Goal: Information Seeking & Learning: Learn about a topic

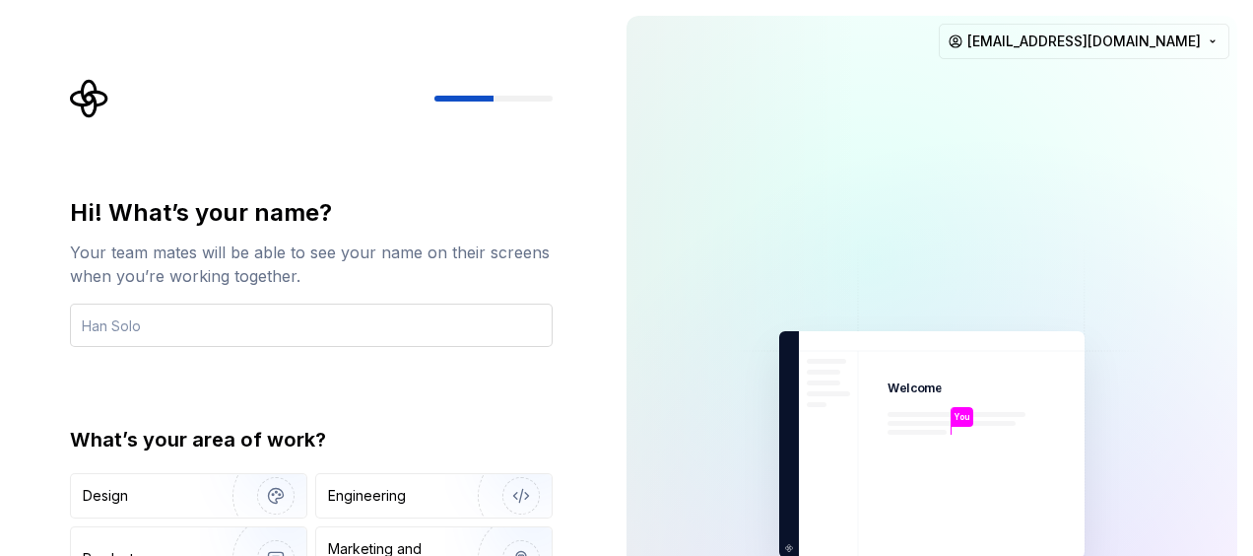
click at [312, 346] on input "text" at bounding box center [311, 324] width 483 height 43
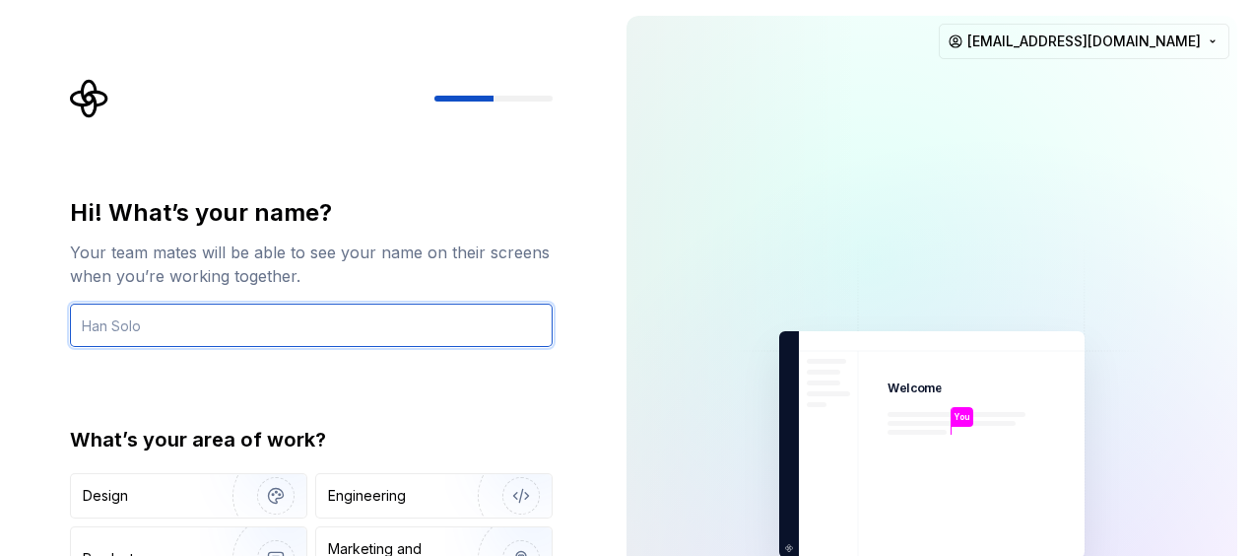
click at [288, 306] on input "text" at bounding box center [311, 324] width 483 height 43
type input "f"
type input "Francisco Allyson Sousa Freitas"
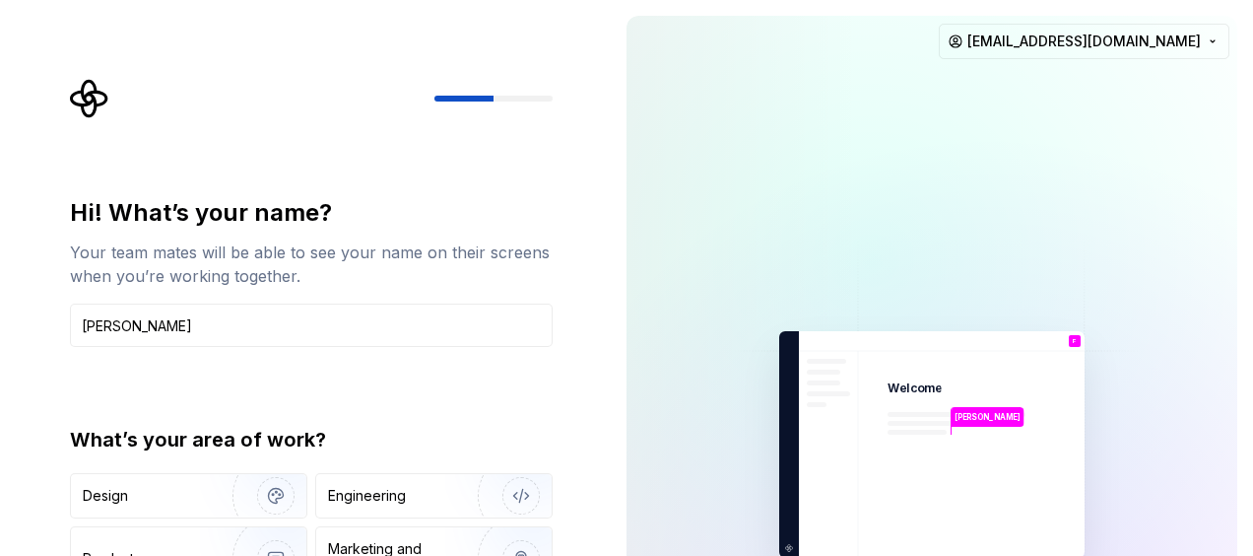
click at [613, 290] on div "Francisco Allyson Sousa Freitas Welcome F You T B +3 Thomas Brooke Jamie franci…" at bounding box center [932, 444] width 642 height 889
click at [189, 534] on div "Product" at bounding box center [188, 558] width 235 height 63
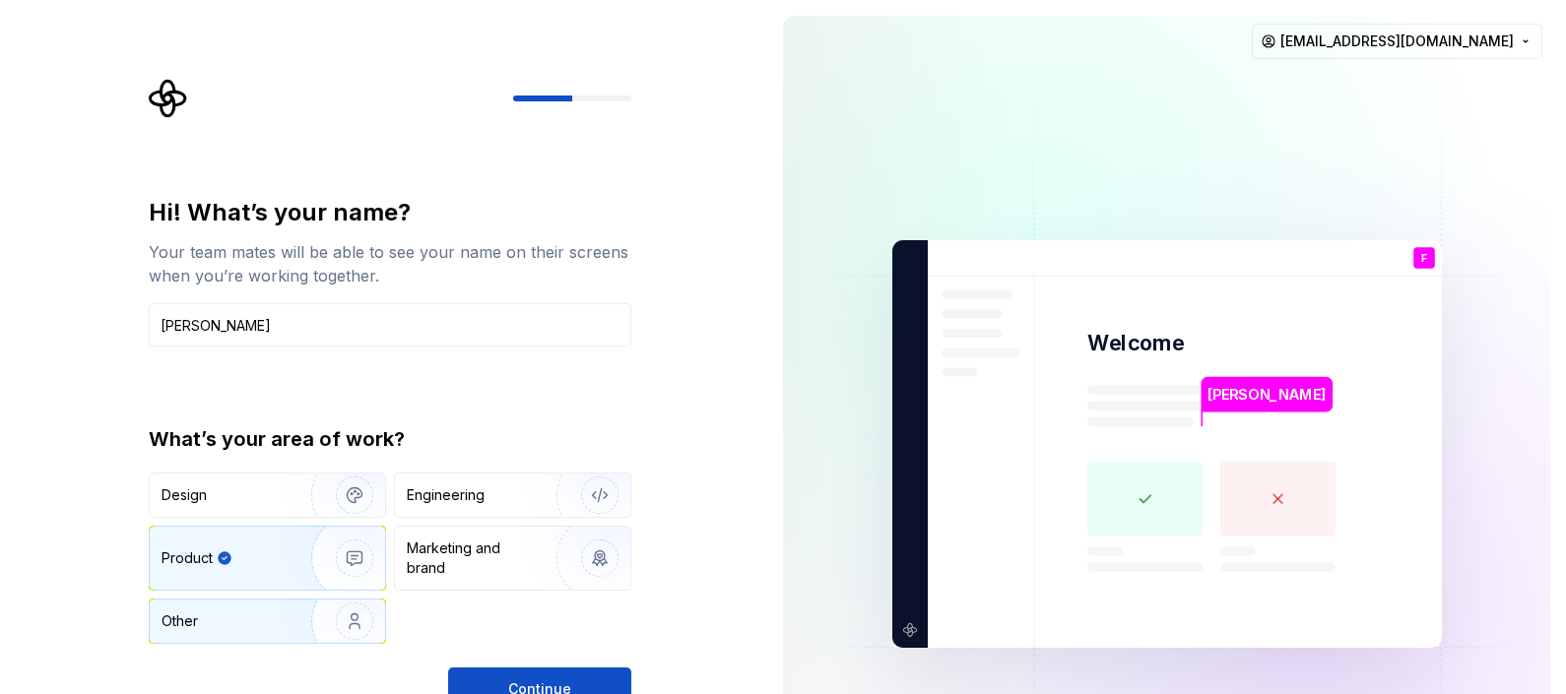
drag, startPoint x: 1188, startPoint y: 0, endPoint x: 254, endPoint y: 625, distance: 1123.4
click at [254, 555] on div "Other" at bounding box center [219, 622] width 115 height 20
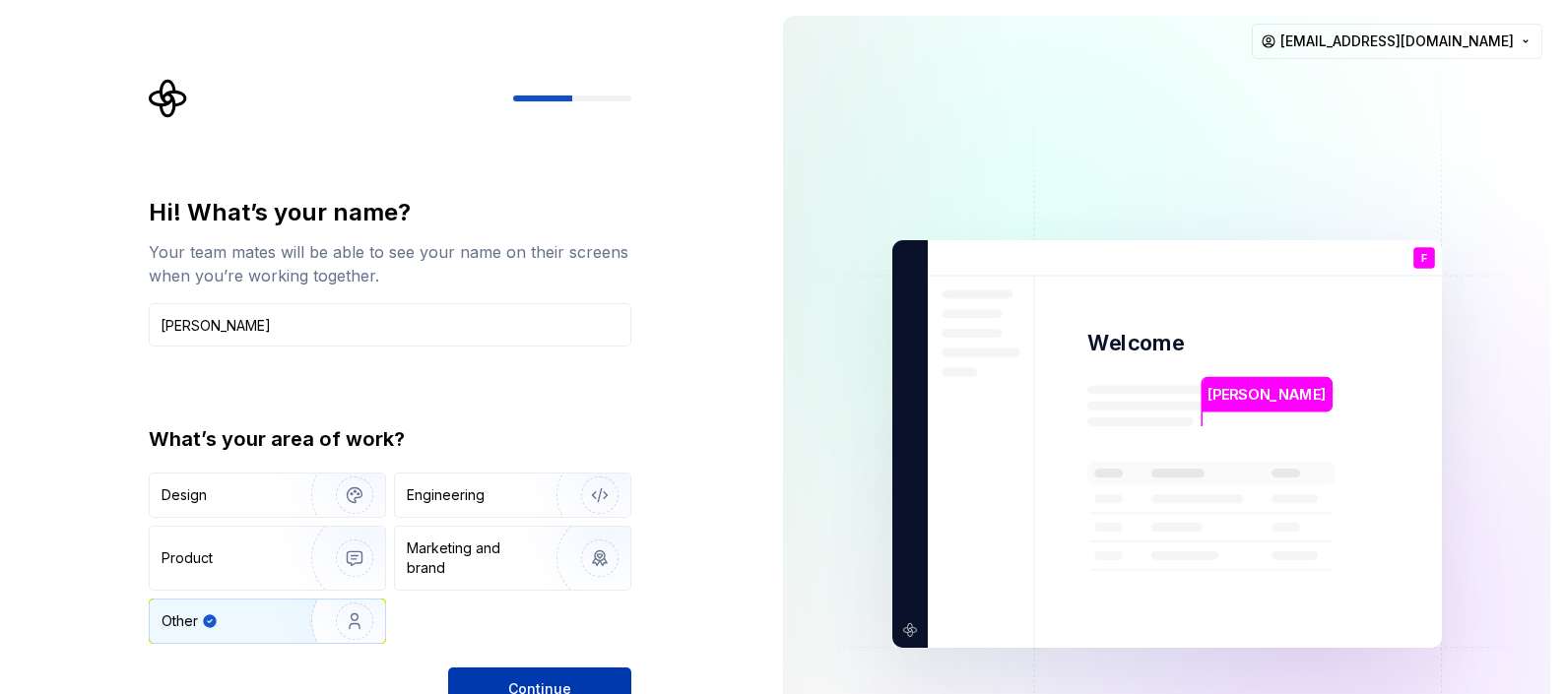
click at [537, 555] on button "Continue" at bounding box center [539, 689] width 183 height 43
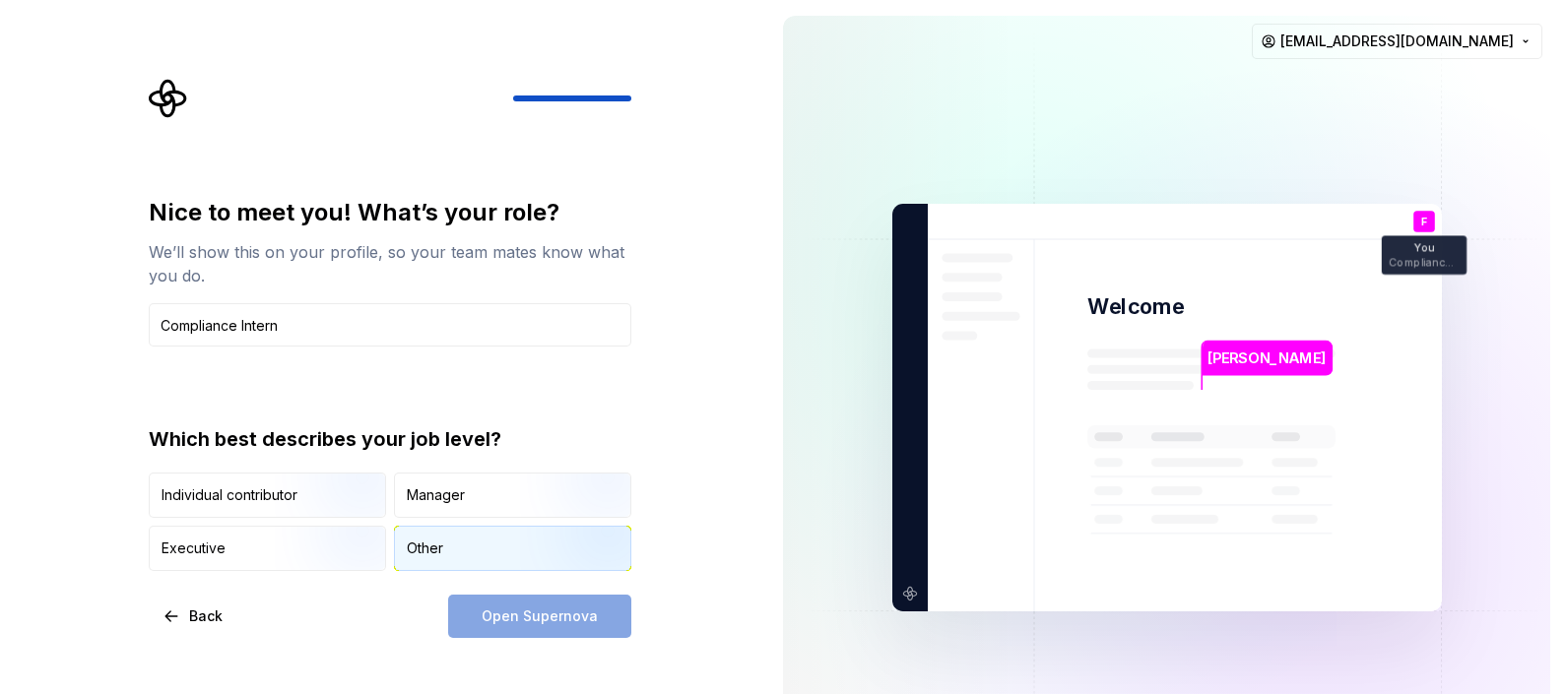
type input "Compliance Intern"
click at [438, 551] on div "Other" at bounding box center [425, 549] width 36 height 20
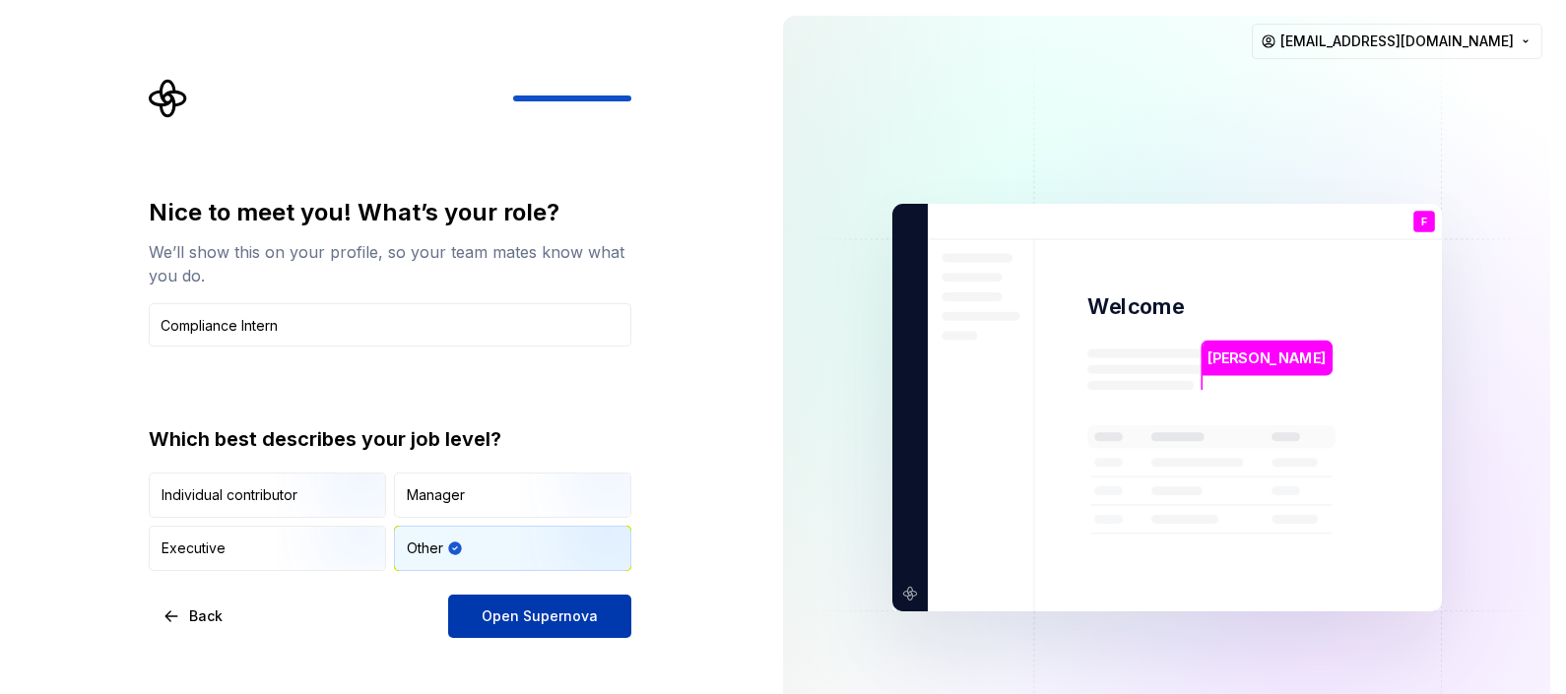
click at [520, 555] on span "Open Supernova" at bounding box center [540, 617] width 116 height 20
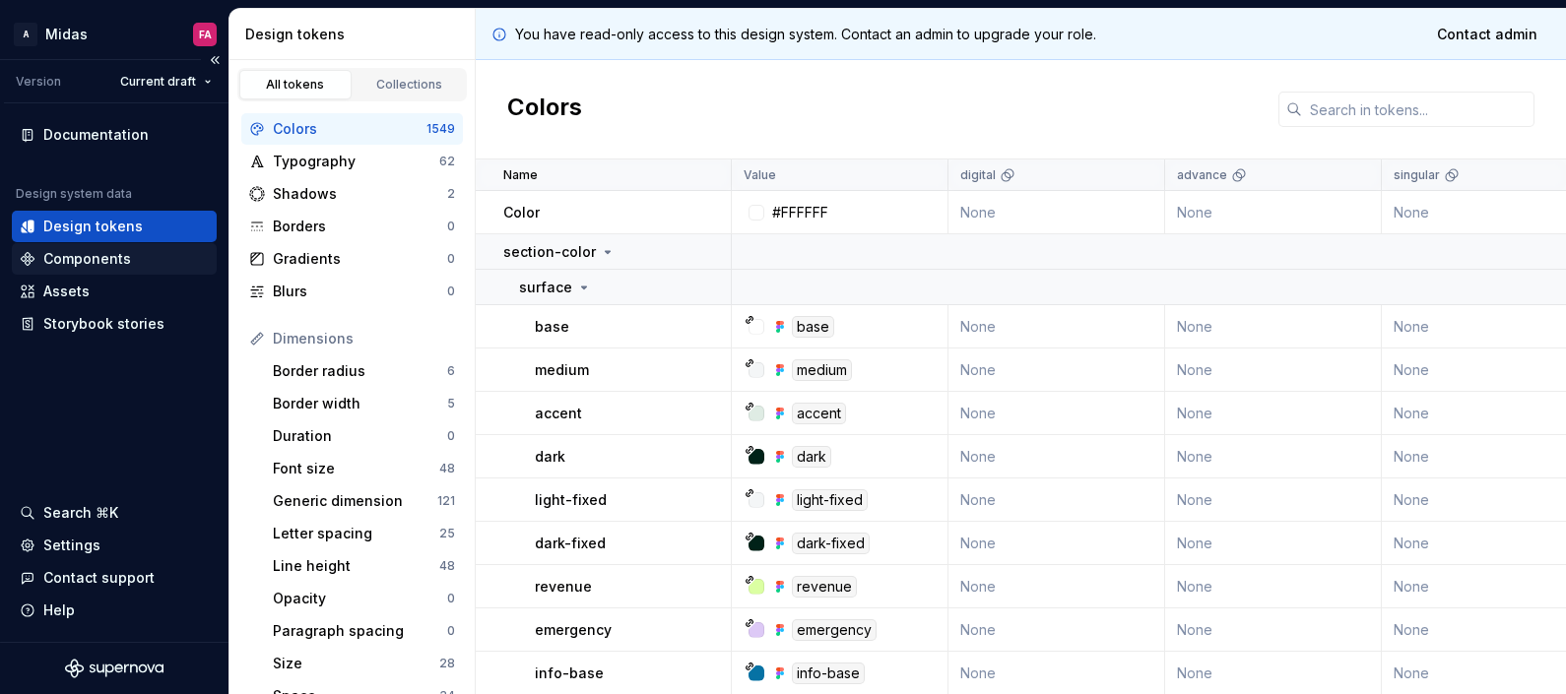
click at [120, 264] on div "Components" at bounding box center [87, 259] width 88 height 20
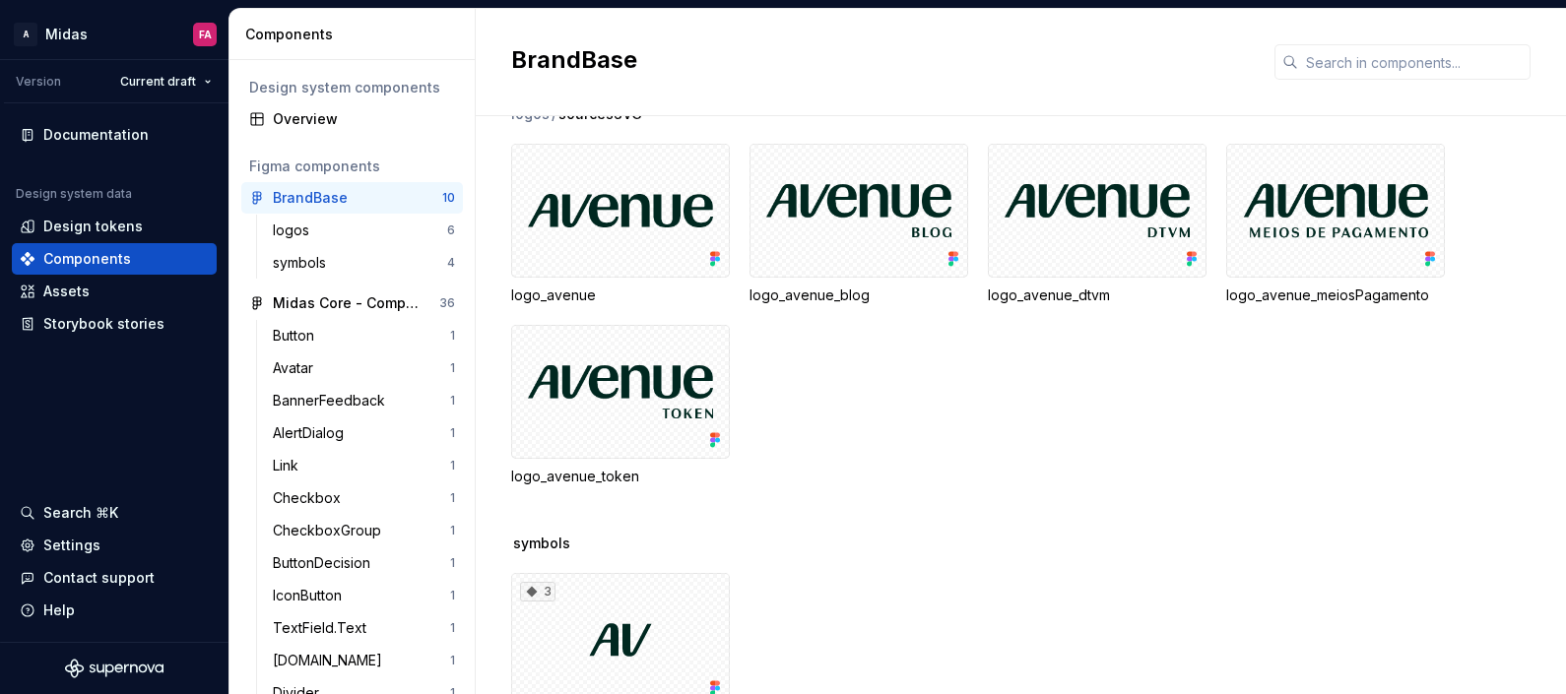
scroll to position [249, 0]
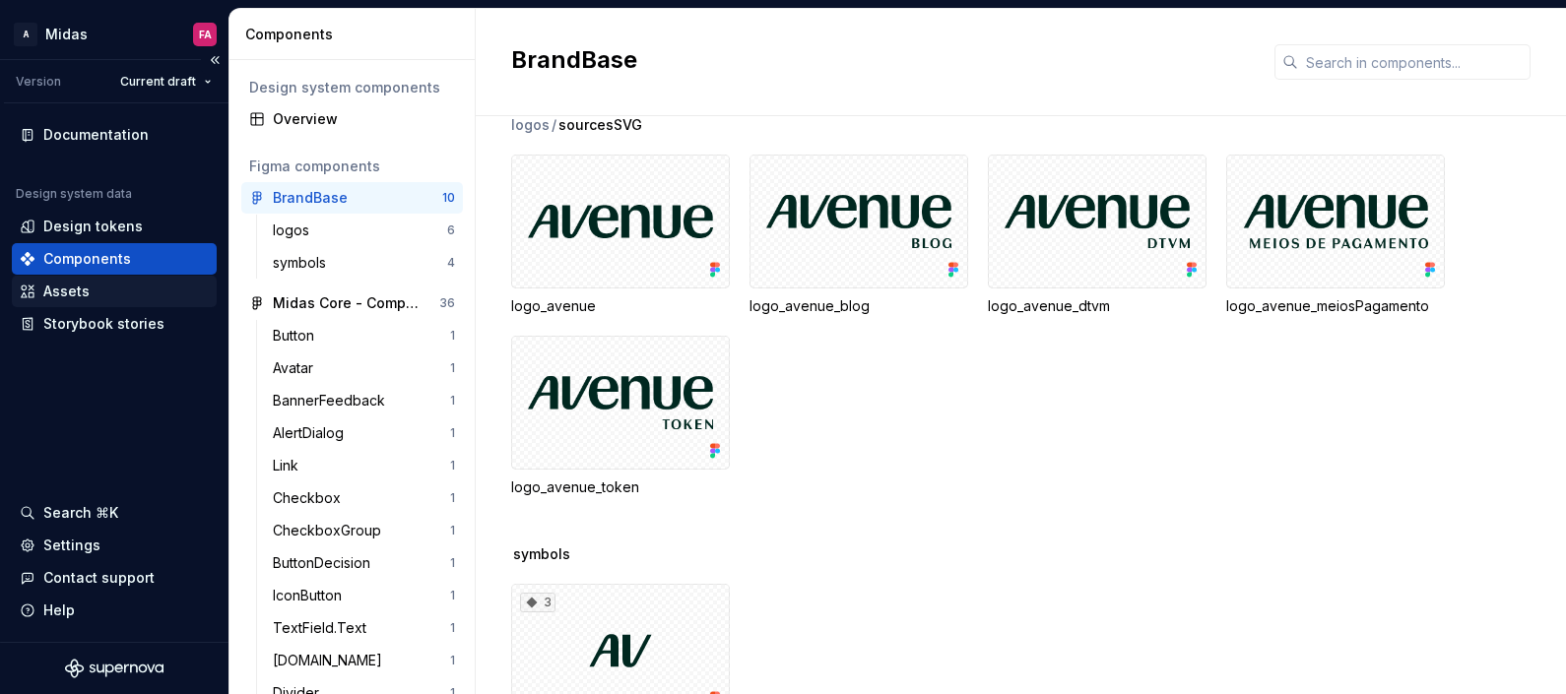
click at [81, 295] on div "Assets" at bounding box center [66, 292] width 46 height 20
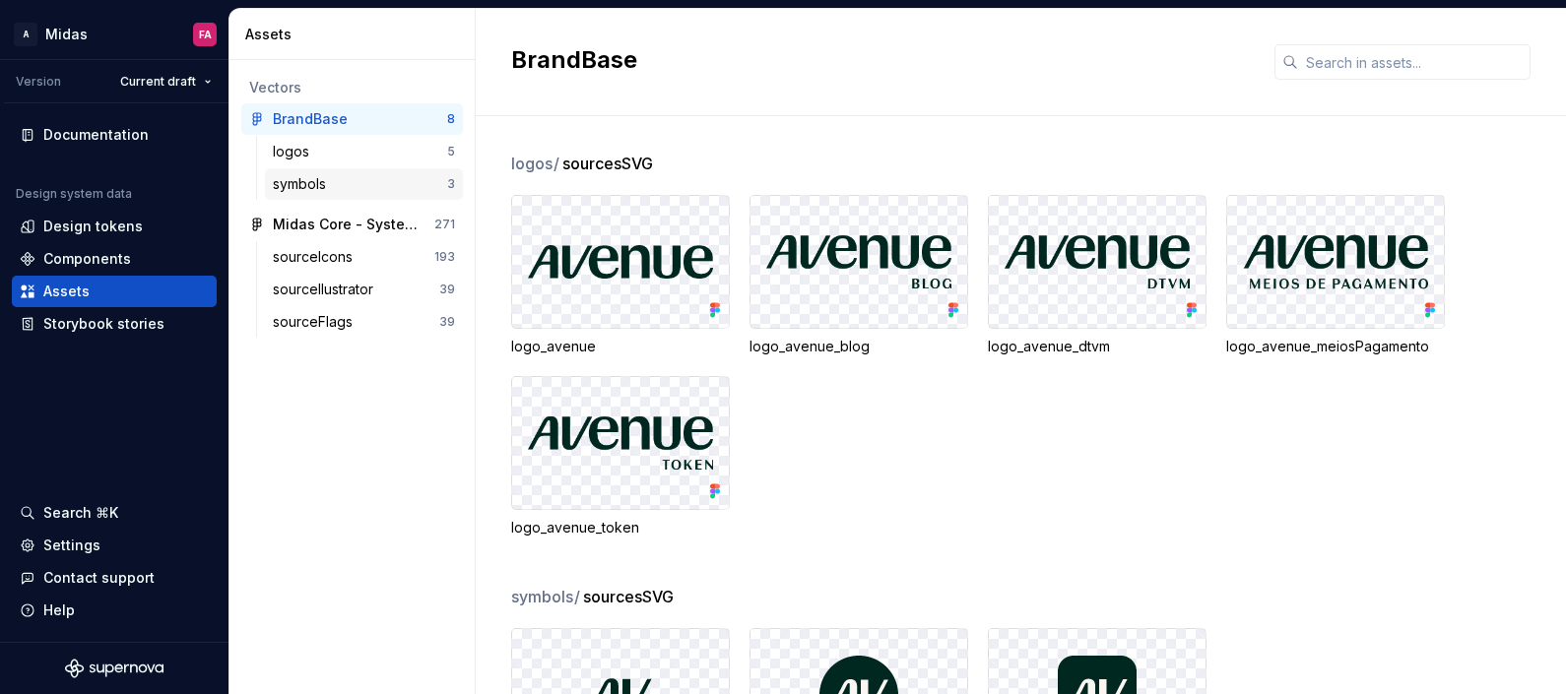
click at [345, 190] on div "symbols" at bounding box center [360, 184] width 174 height 20
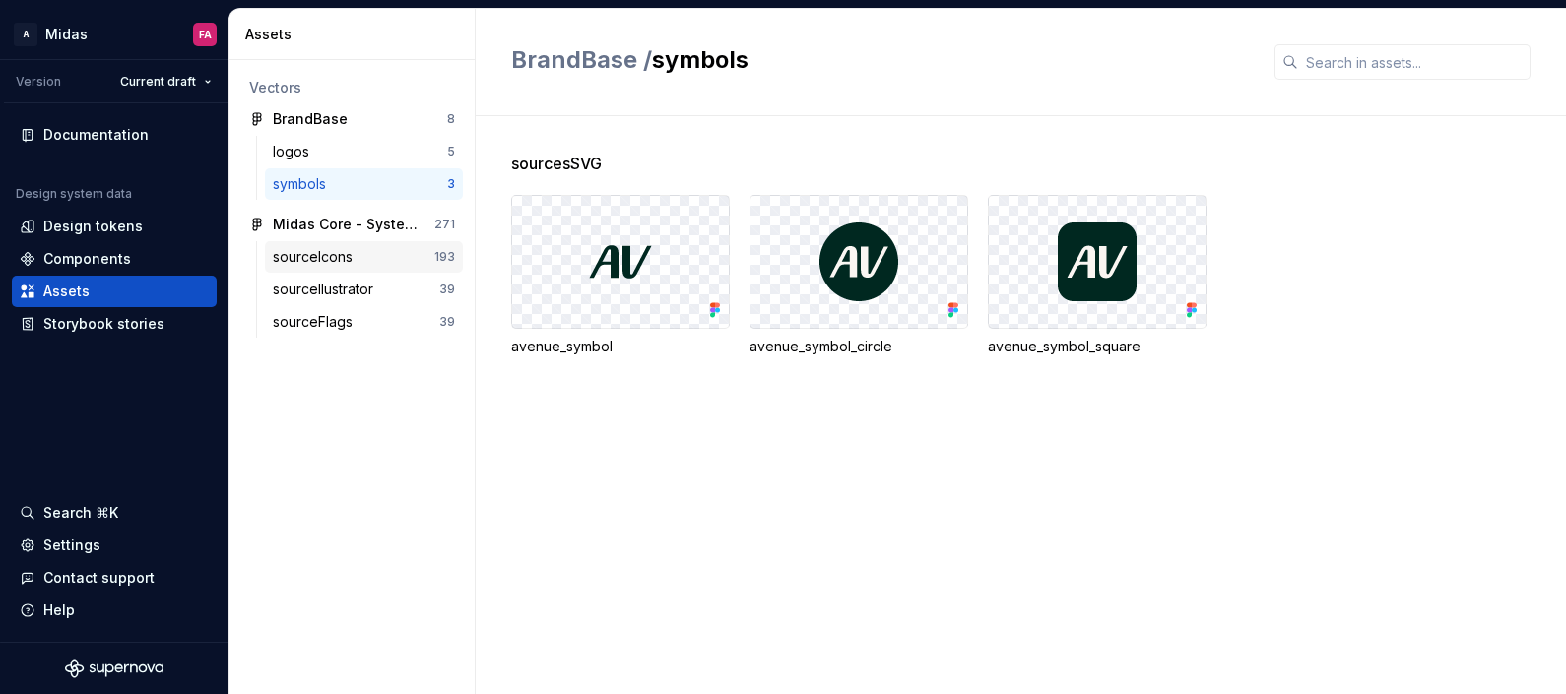
click at [284, 244] on div "sourceIcons 193" at bounding box center [364, 257] width 198 height 32
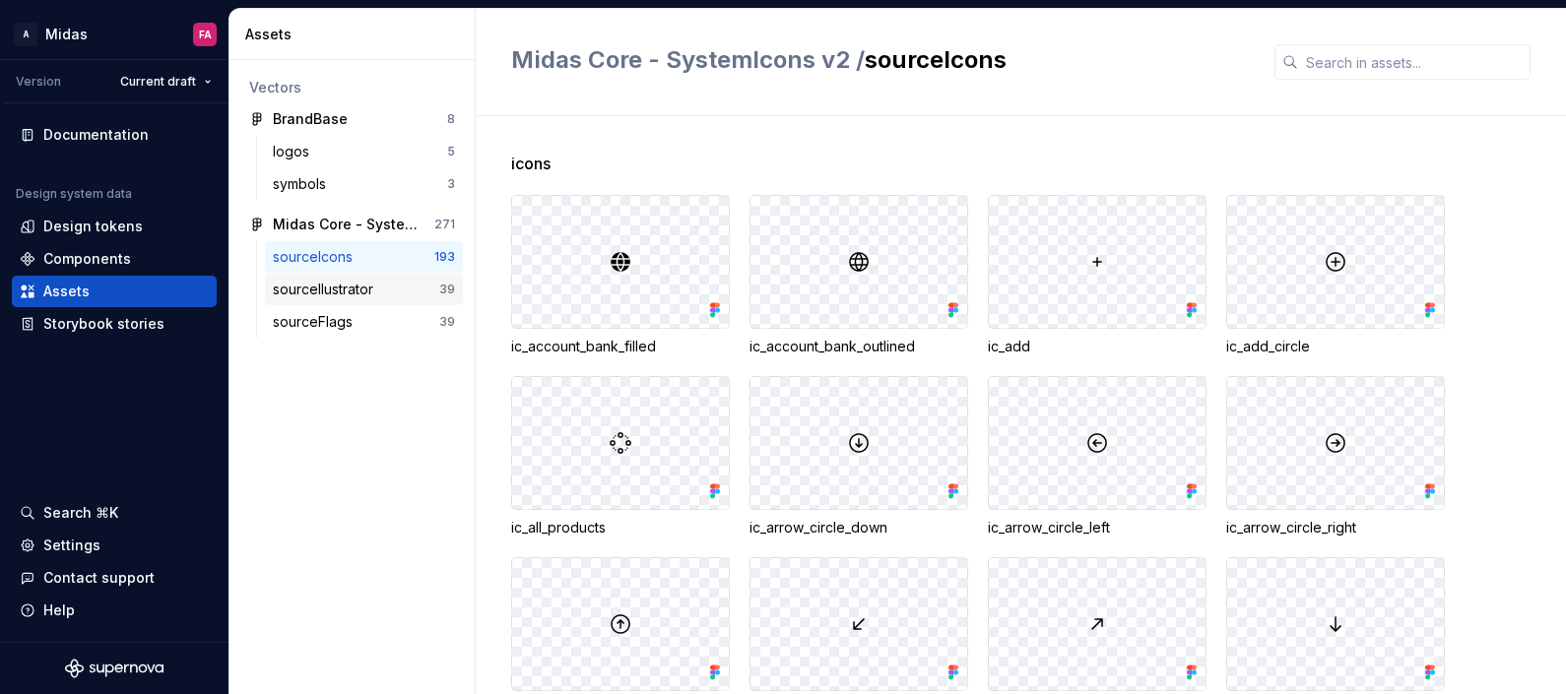
click at [355, 282] on div "sourceIlustrator" at bounding box center [327, 290] width 108 height 20
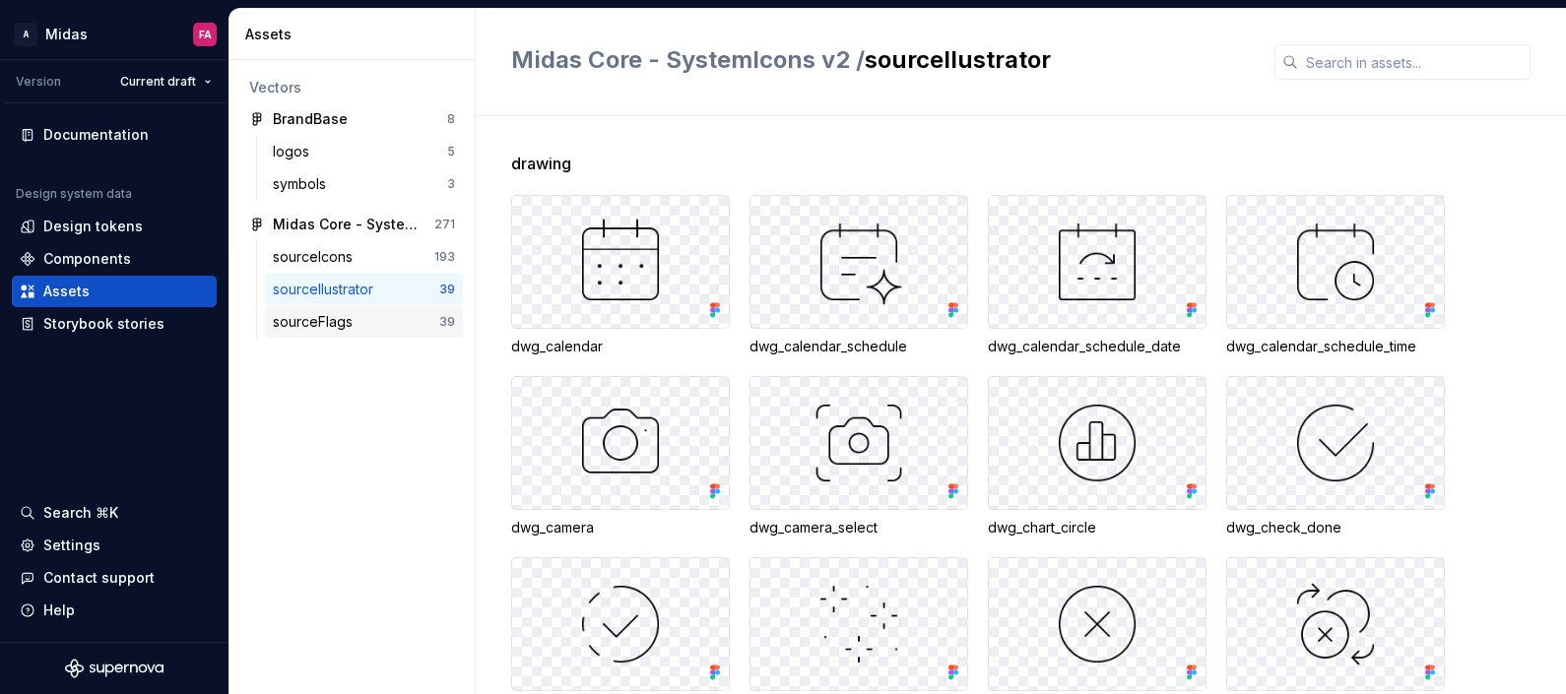
click at [302, 318] on div "sourceFlags" at bounding box center [317, 322] width 88 height 20
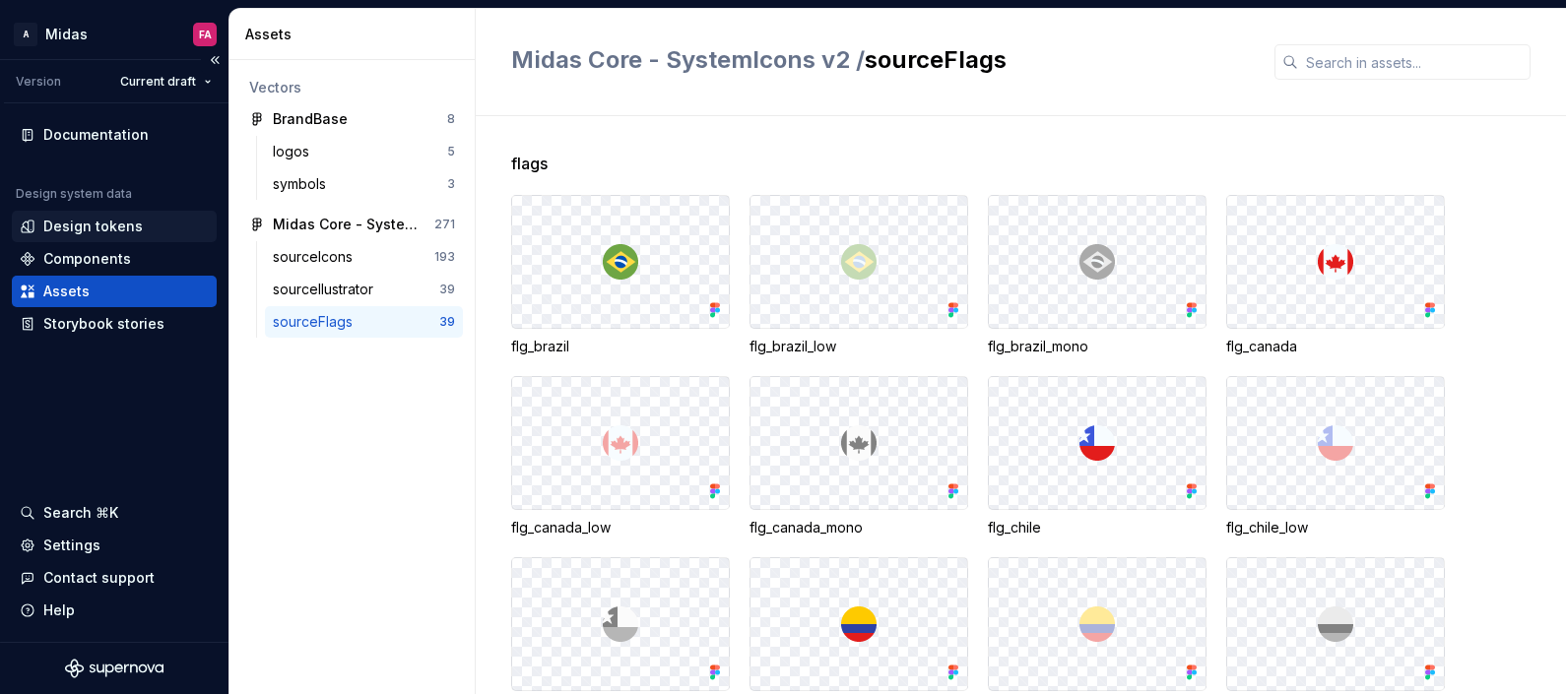
click at [101, 213] on div "Design tokens" at bounding box center [114, 227] width 205 height 32
